Goal: Task Accomplishment & Management: Manage account settings

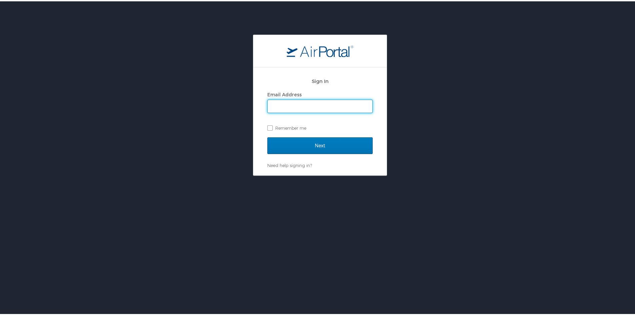
type input "katlyn.whitehouse@tollivergroup.com"
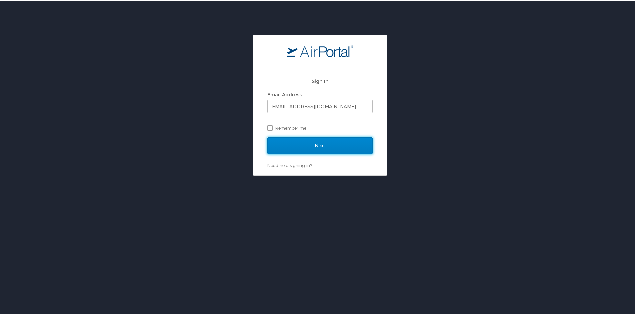
click at [307, 142] on input "Next" at bounding box center [319, 144] width 105 height 17
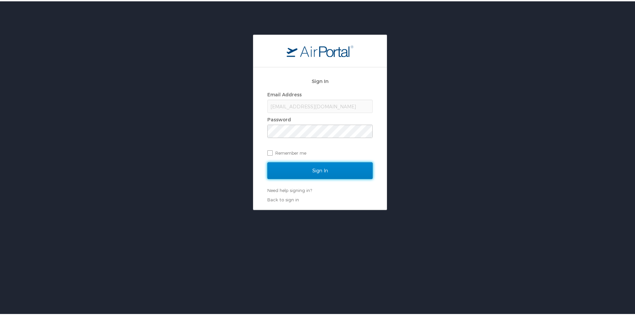
click at [295, 163] on input "Sign In" at bounding box center [319, 169] width 105 height 17
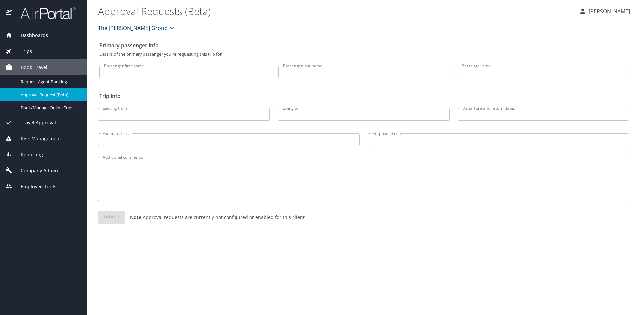
click at [25, 156] on span "Reporting" at bounding box center [27, 154] width 31 height 7
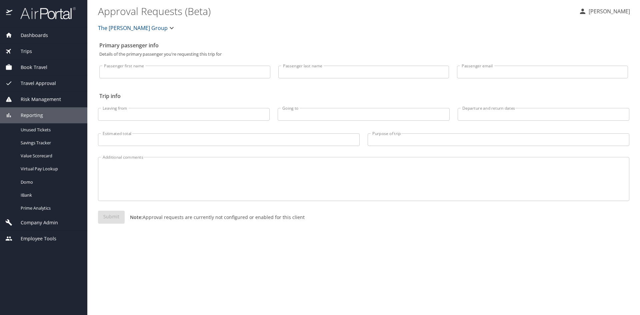
click at [23, 116] on span "Reporting" at bounding box center [27, 115] width 31 height 7
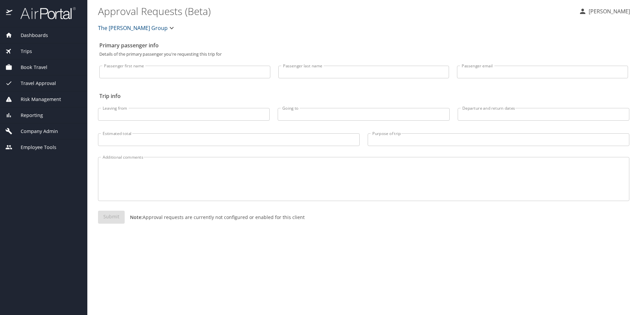
click at [25, 136] on div "Company Admin" at bounding box center [43, 131] width 87 height 16
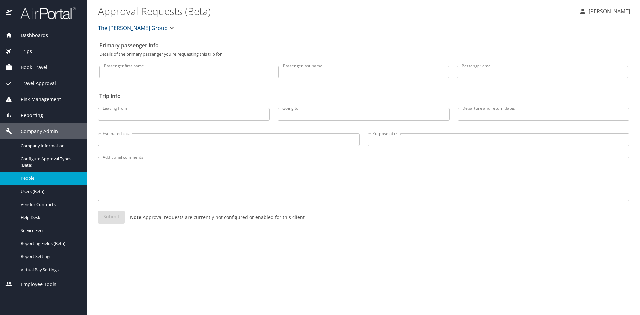
click at [30, 178] on span "People" at bounding box center [50, 178] width 59 height 6
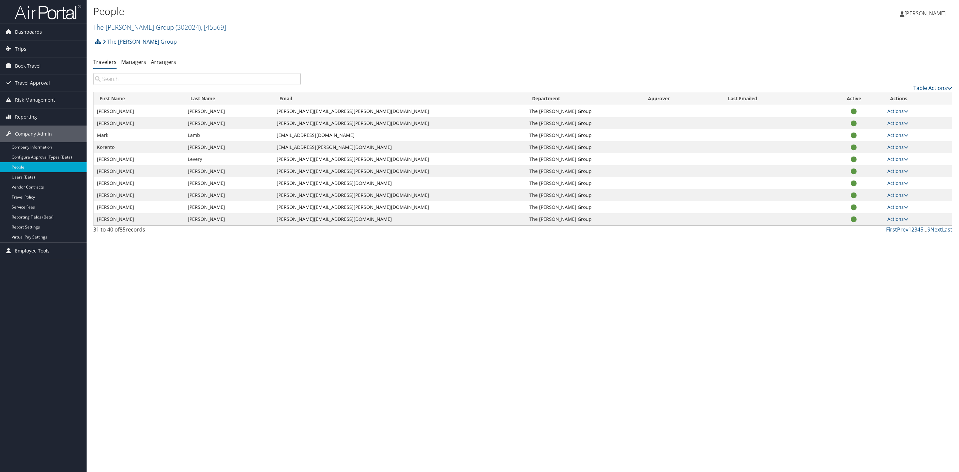
click at [191, 81] on input "search" at bounding box center [197, 79] width 208 height 12
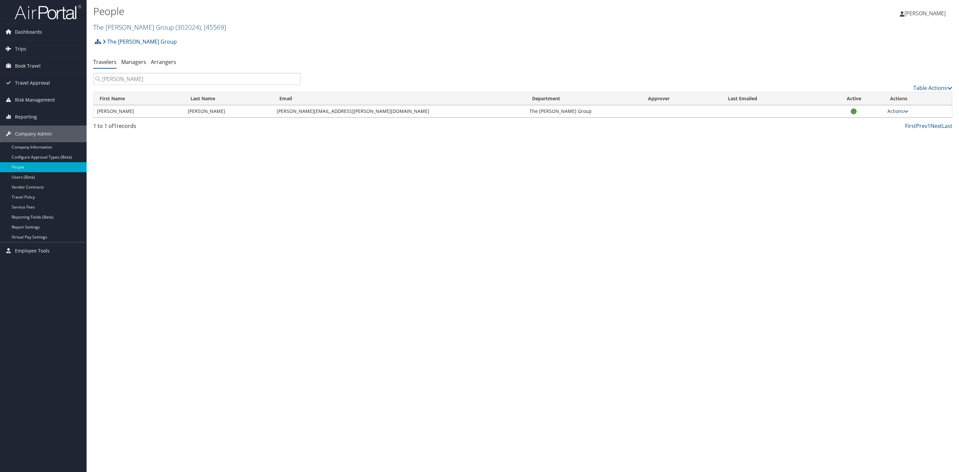
type input "slaton"
click at [895, 112] on link "Actions" at bounding box center [898, 111] width 21 height 6
click at [878, 132] on link "View Profile" at bounding box center [875, 132] width 61 height 11
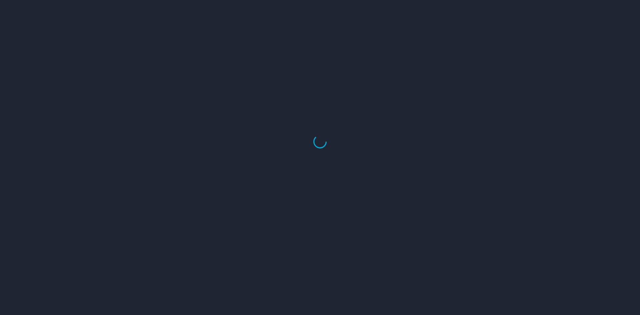
select select "US"
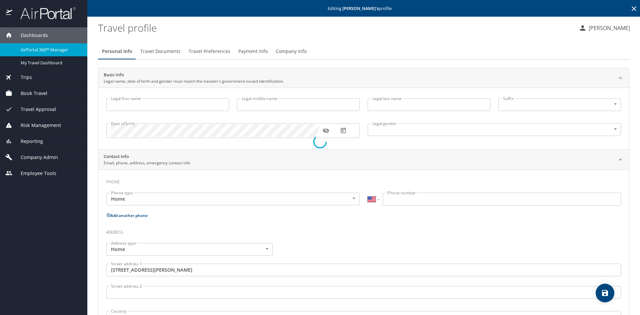
type input "[PERSON_NAME]"
type input "[DEMOGRAPHIC_DATA]"
type input "Ginger"
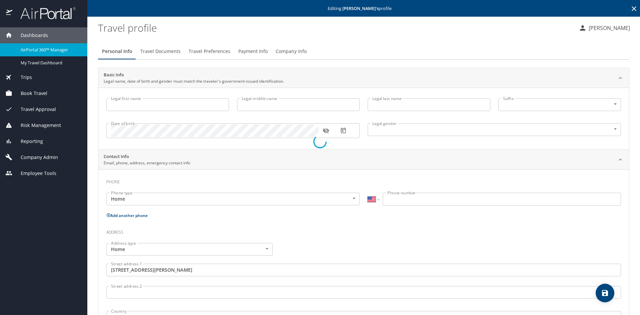
type input "[PERSON_NAME]"
type input "[PHONE_NUMBER]"
type input "[PERSON_NAME][EMAIL_ADDRESS][PERSON_NAME][DOMAIN_NAME]"
type input "[GEOGRAPHIC_DATA]"
type input "[US_STATE]"
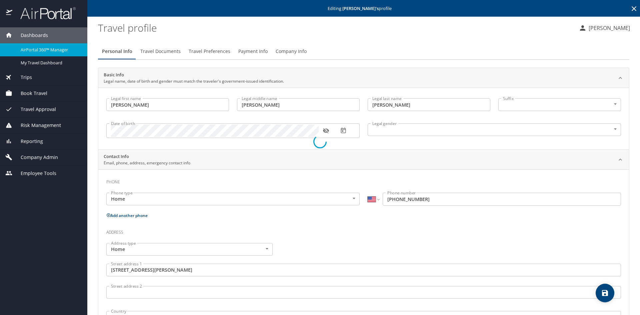
select select "US"
select select "UG"
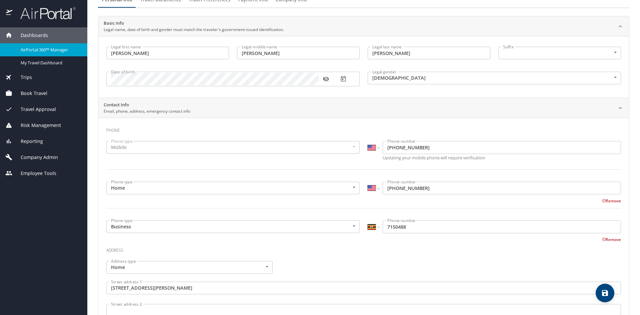
scroll to position [67, 0]
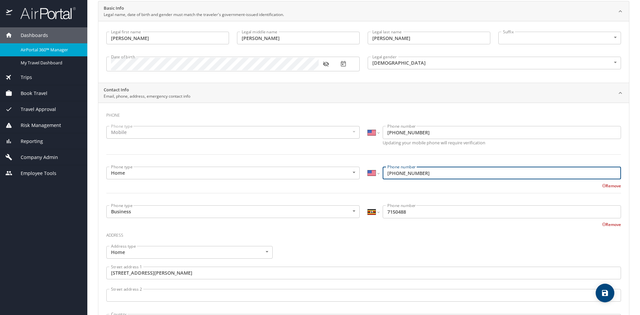
drag, startPoint x: 430, startPoint y: 172, endPoint x: 386, endPoint y: 173, distance: 44.3
click at [384, 174] on input "[PHONE_NUMBER]" at bounding box center [501, 173] width 238 height 13
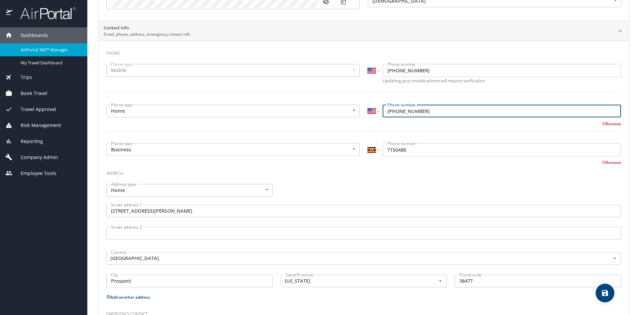
scroll to position [195, 0]
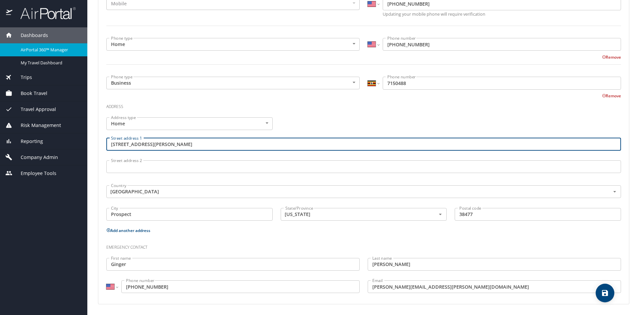
drag, startPoint x: 164, startPoint y: 145, endPoint x: 109, endPoint y: 150, distance: 55.5
click at [109, 150] on input "[STREET_ADDRESS][PERSON_NAME]" at bounding box center [363, 144] width 514 height 13
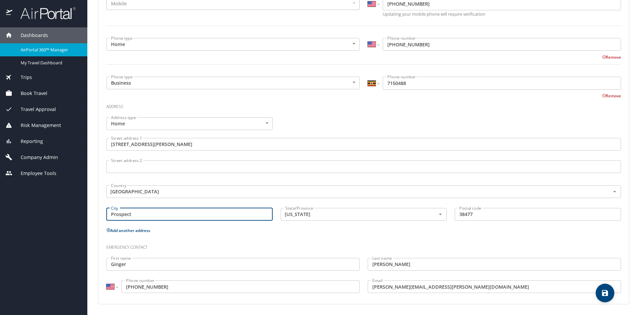
drag, startPoint x: 135, startPoint y: 213, endPoint x: 106, endPoint y: 211, distance: 28.4
click at [102, 212] on div "City [GEOGRAPHIC_DATA]" at bounding box center [189, 215] width 174 height 22
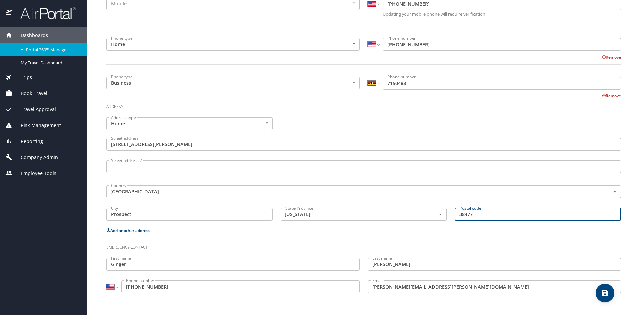
drag, startPoint x: 470, startPoint y: 214, endPoint x: 455, endPoint y: 214, distance: 14.7
click at [455, 214] on input "38477" at bounding box center [537, 214] width 166 height 13
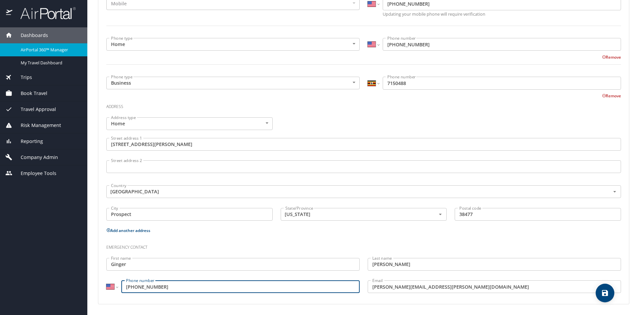
drag, startPoint x: 169, startPoint y: 287, endPoint x: 125, endPoint y: 285, distance: 43.7
click at [125, 285] on input "[PHONE_NUMBER]" at bounding box center [240, 286] width 238 height 13
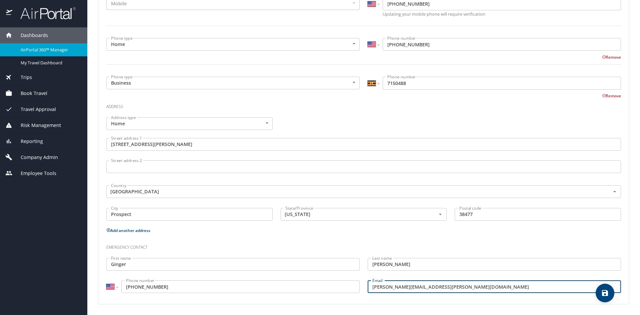
drag, startPoint x: 433, startPoint y: 289, endPoint x: 360, endPoint y: 289, distance: 72.6
click at [360, 289] on div "Emergency contact First name [PERSON_NAME] First name Last name [PERSON_NAME] L…" at bounding box center [363, 267] width 522 height 63
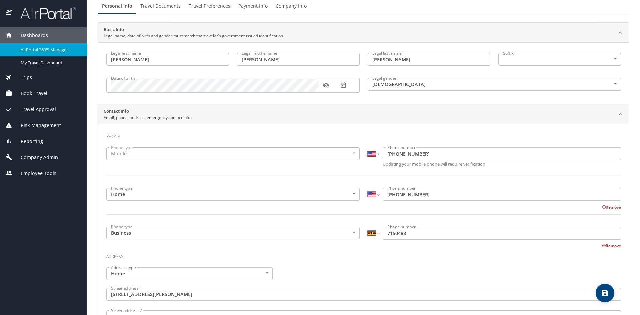
scroll to position [29, 0]
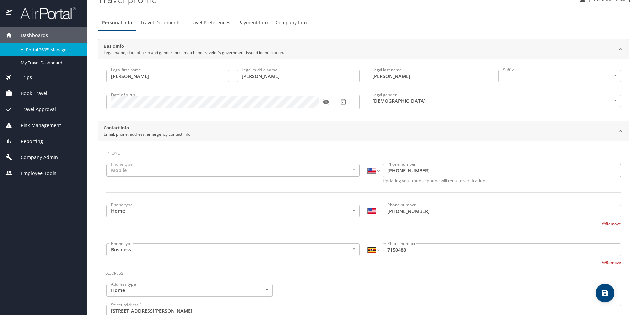
click at [325, 100] on icon "button" at bounding box center [325, 102] width 7 height 7
